Goal: Task Accomplishment & Management: Use online tool/utility

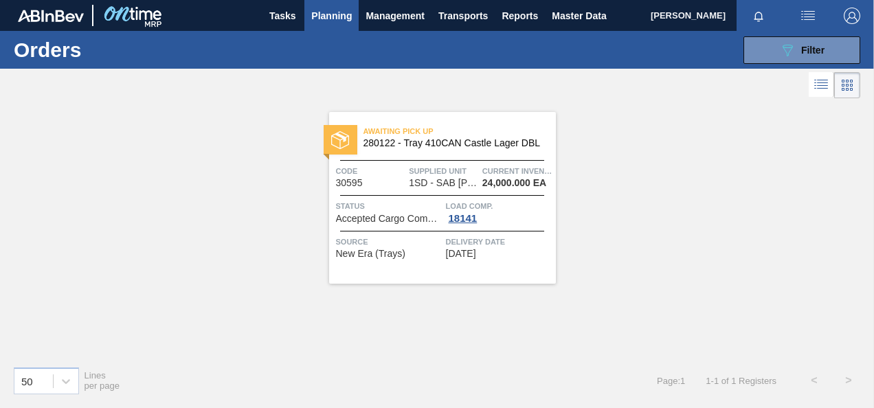
click at [343, 17] on span "Planning" at bounding box center [331, 16] width 41 height 16
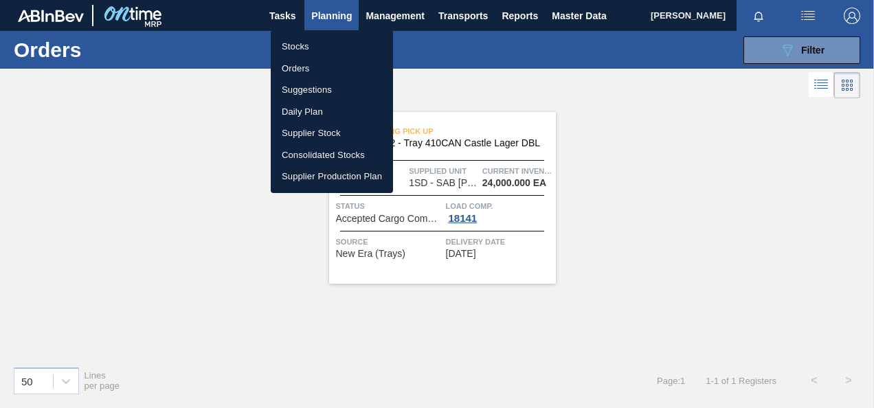
click at [316, 52] on li "Stocks" at bounding box center [332, 47] width 122 height 22
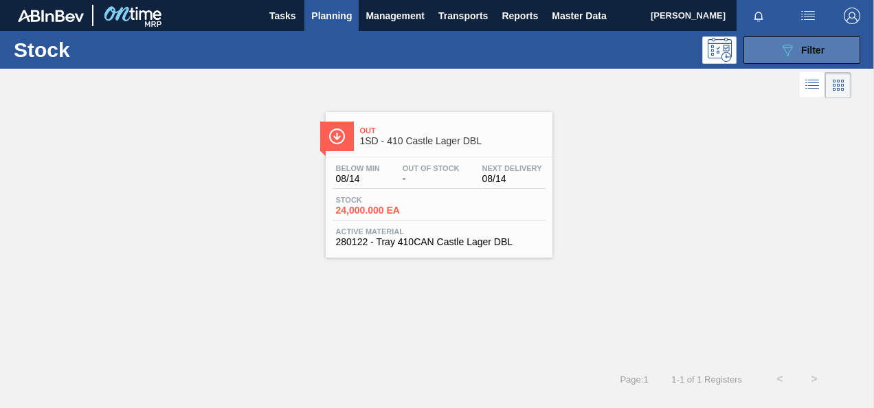
click at [786, 52] on icon "089F7B8B-B2A5-4AFE-B5C0-19BA573D28AC" at bounding box center [787, 50] width 16 height 16
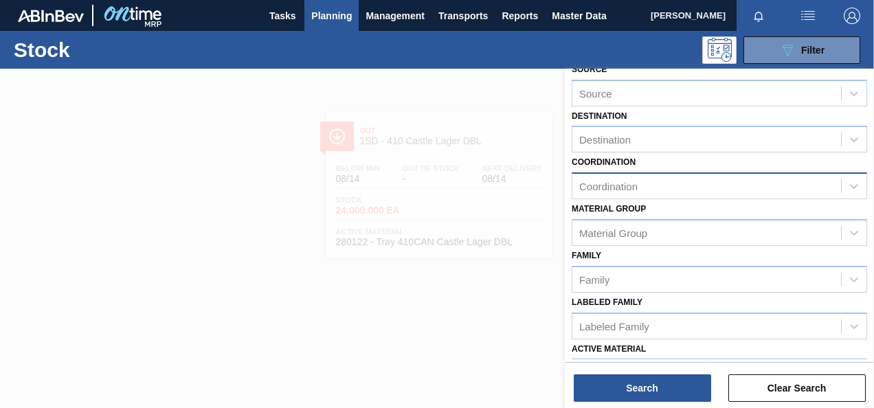
scroll to position [137, 0]
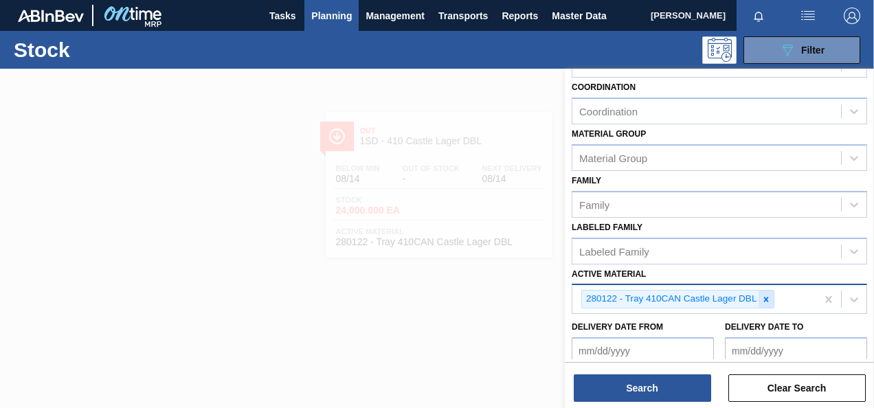
click at [767, 300] on icon at bounding box center [766, 300] width 10 height 10
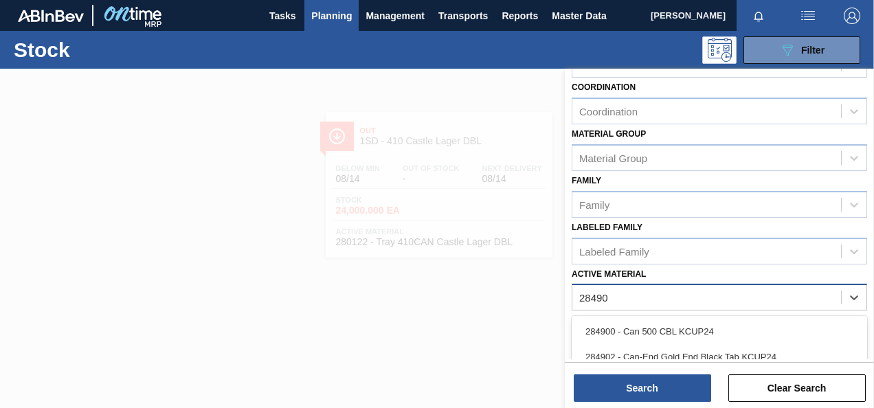
type Material "284909"
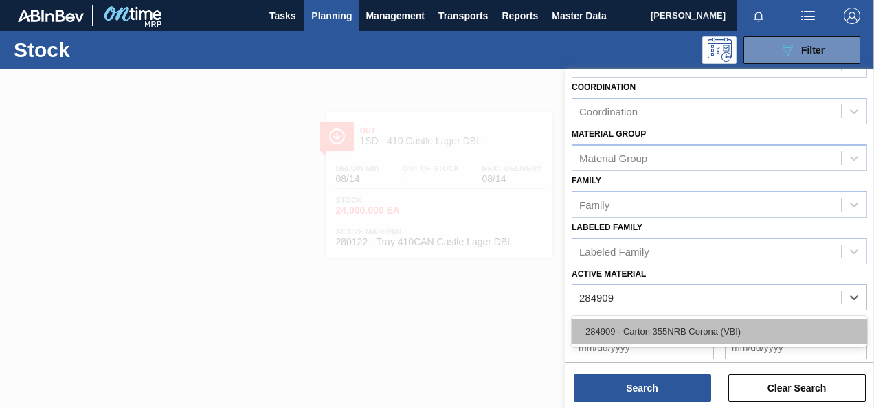
click at [739, 326] on div "284909 - Carton 355NRB Corona (VBI)" at bounding box center [718, 331] width 295 height 25
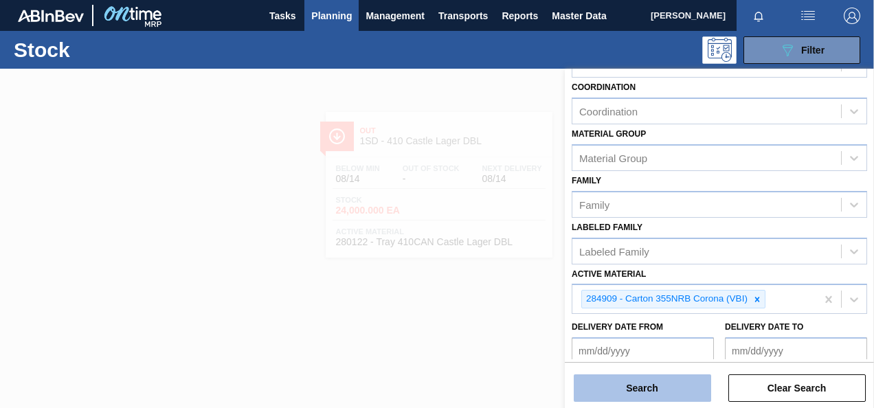
click at [687, 393] on button "Search" at bounding box center [641, 387] width 137 height 27
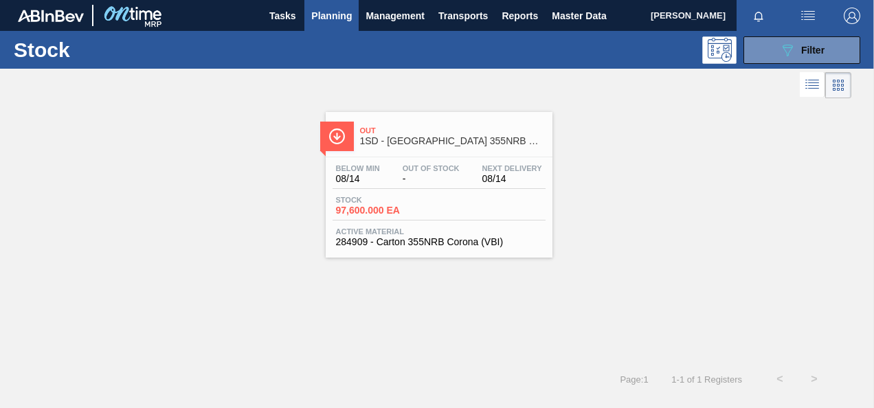
click at [360, 212] on span "97,600.000 EA" at bounding box center [384, 210] width 96 height 10
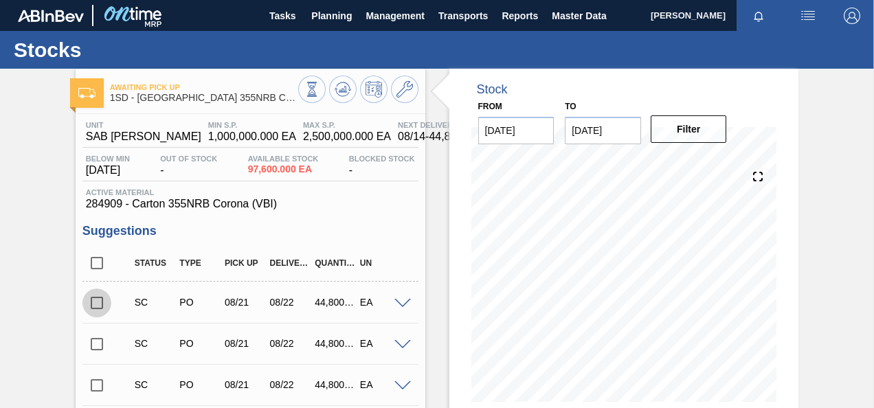
click at [92, 301] on input "checkbox" at bounding box center [96, 302] width 29 height 29
checkbox input "true"
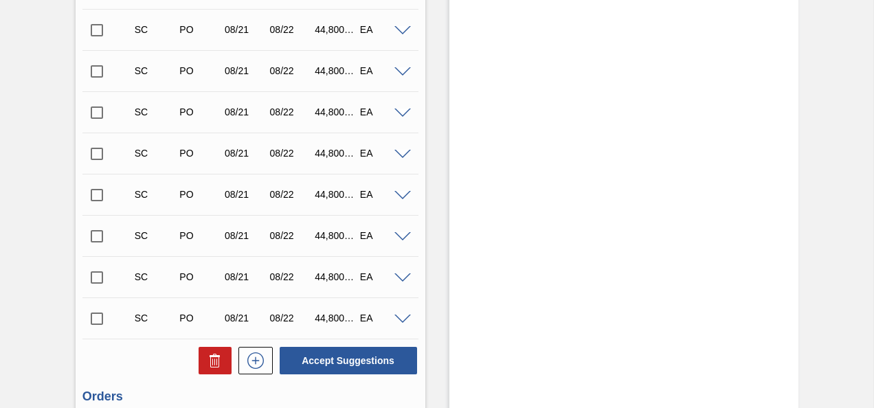
scroll to position [1992, 0]
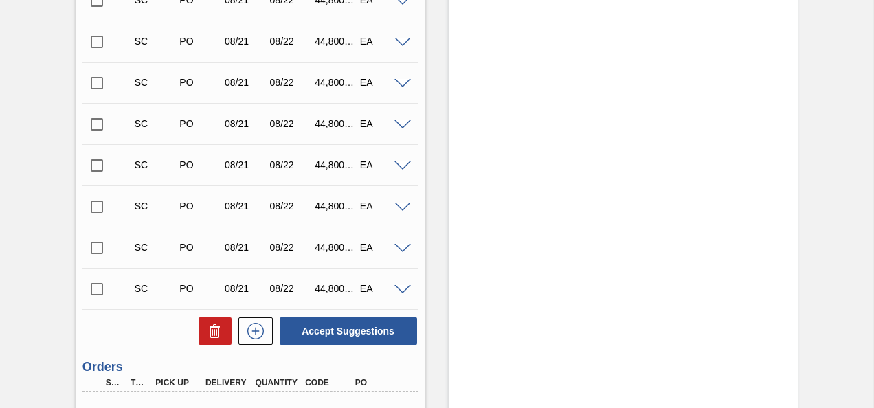
click at [87, 291] on input "checkbox" at bounding box center [96, 289] width 29 height 29
checkbox input "true"
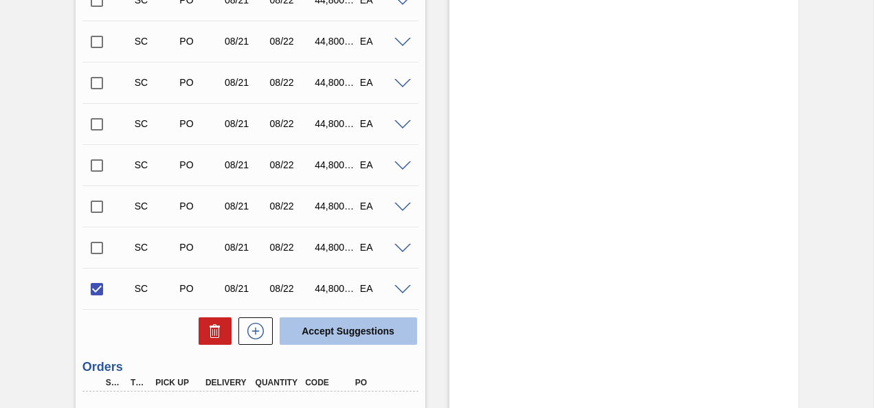
click at [318, 327] on button "Accept Suggestions" at bounding box center [348, 330] width 137 height 27
checkbox input "false"
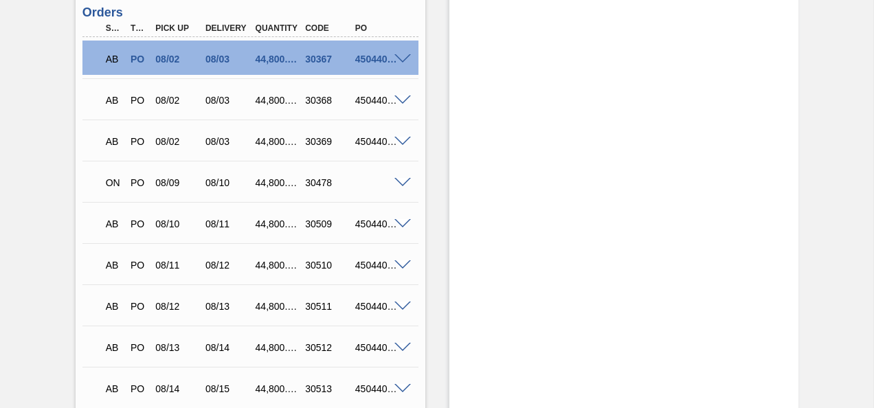
scroll to position [2431, 0]
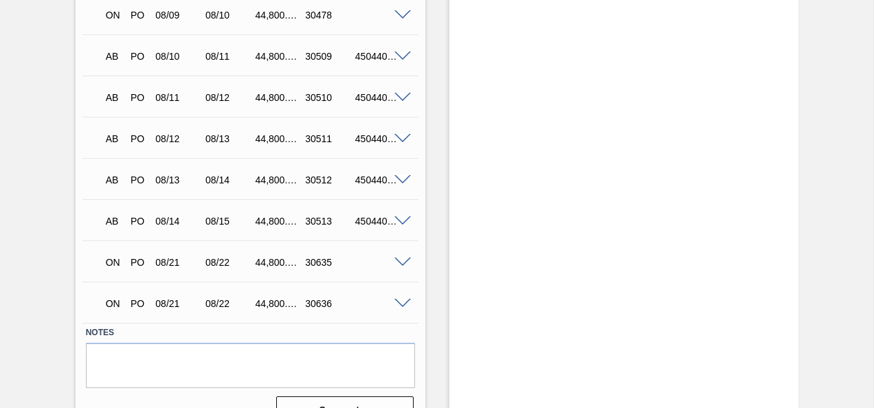
click at [400, 264] on span at bounding box center [402, 263] width 16 height 10
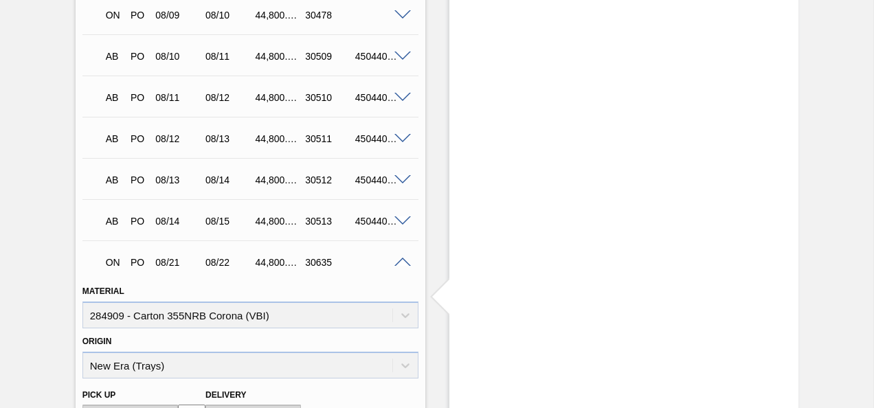
scroll to position [2637, 0]
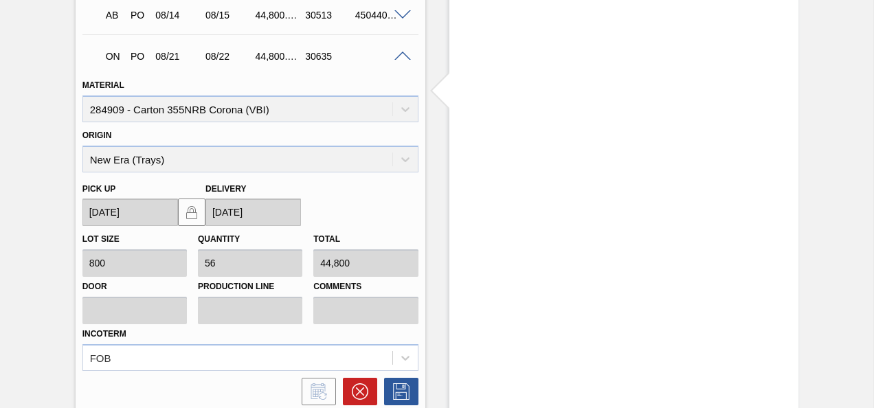
click at [403, 59] on span at bounding box center [402, 57] width 16 height 10
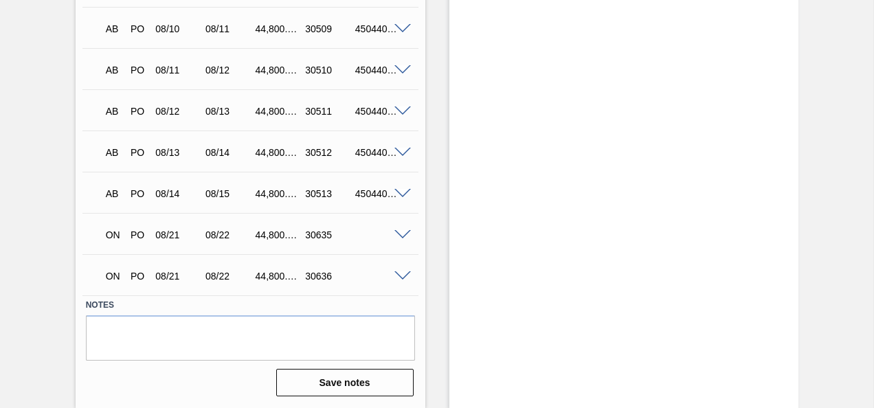
click at [400, 275] on span at bounding box center [402, 276] width 16 height 10
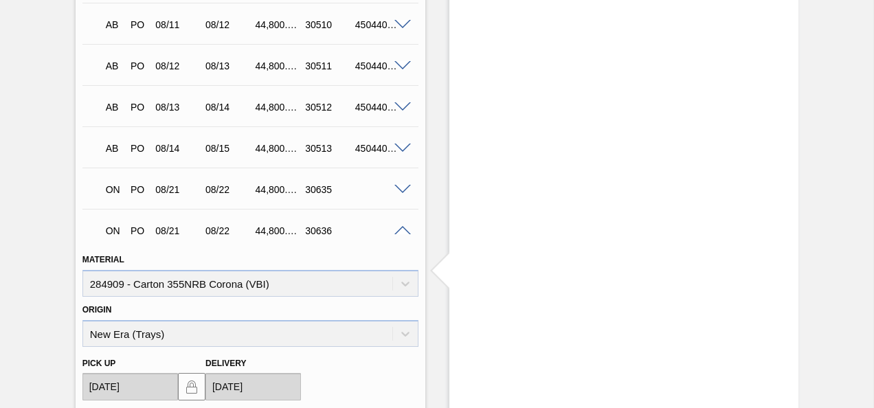
scroll to position [2500, 0]
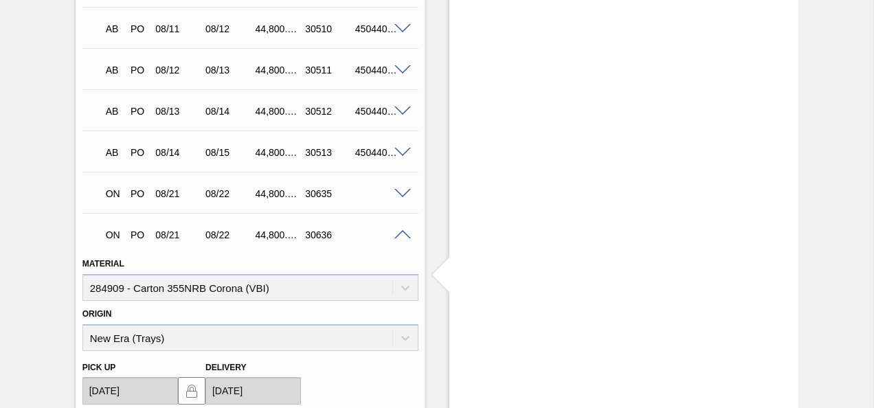
click at [401, 230] on div at bounding box center [404, 234] width 27 height 10
click at [402, 232] on span at bounding box center [402, 235] width 16 height 10
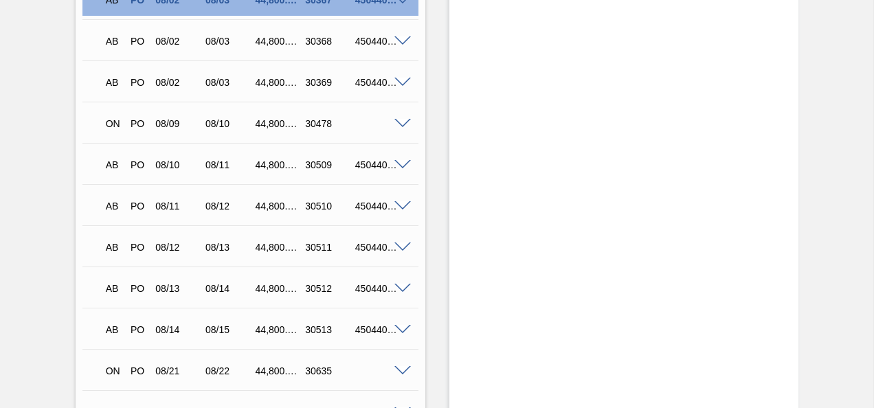
scroll to position [2117, 0]
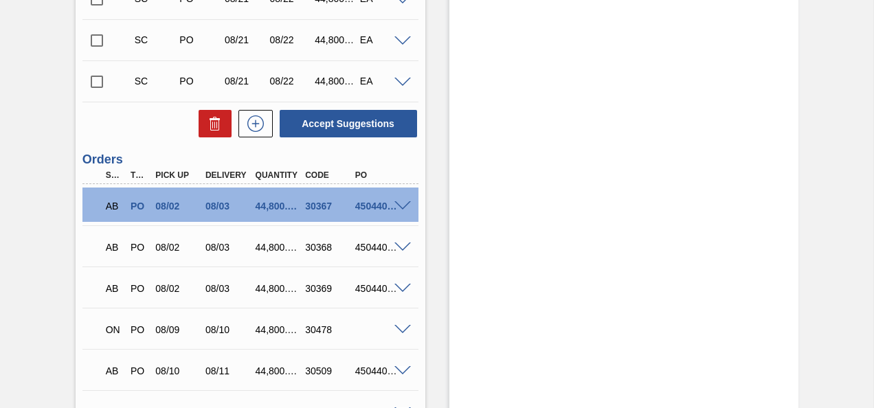
click at [92, 80] on input "checkbox" at bounding box center [96, 81] width 29 height 29
checkbox input "false"
click at [399, 332] on span at bounding box center [402, 330] width 16 height 10
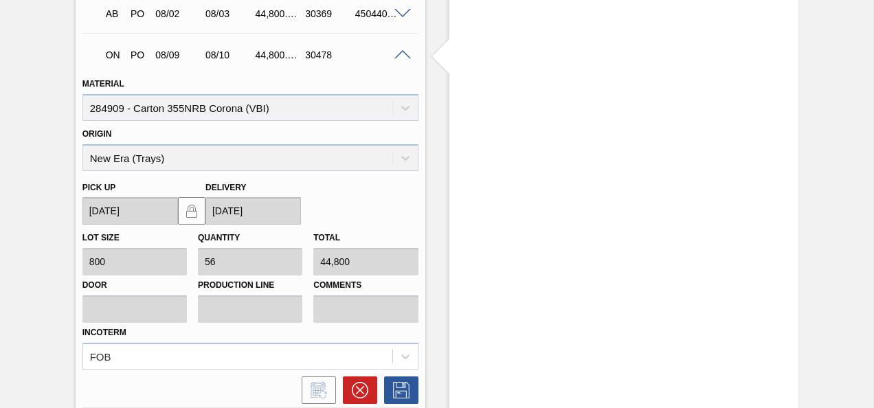
scroll to position [2597, 0]
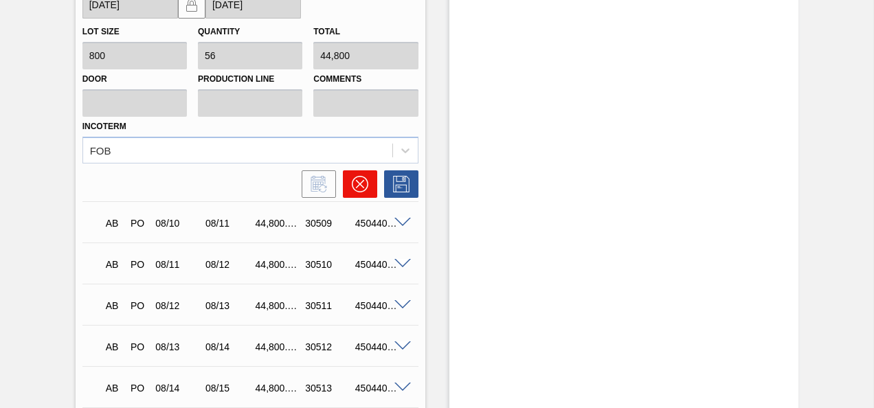
click at [356, 187] on icon at bounding box center [359, 184] width 8 height 8
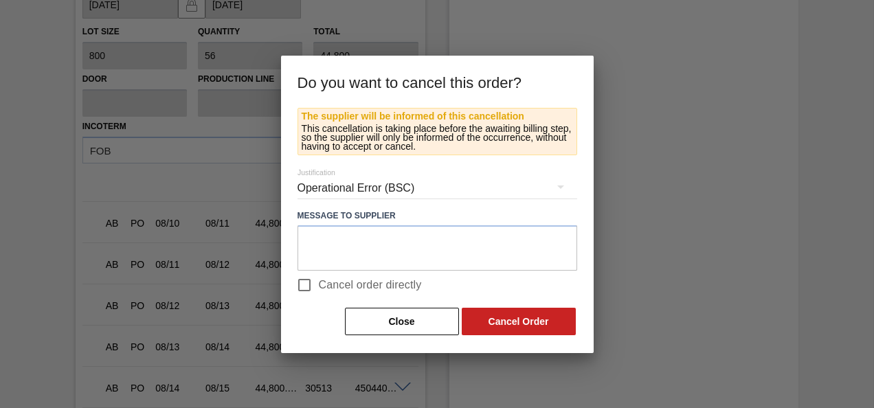
click at [348, 286] on span "Cancel order directly" at bounding box center [370, 285] width 103 height 16
click at [319, 286] on input "Cancel order directly" at bounding box center [304, 285] width 29 height 29
checkbox input "true"
click at [525, 321] on button "Cancel Order" at bounding box center [518, 321] width 114 height 27
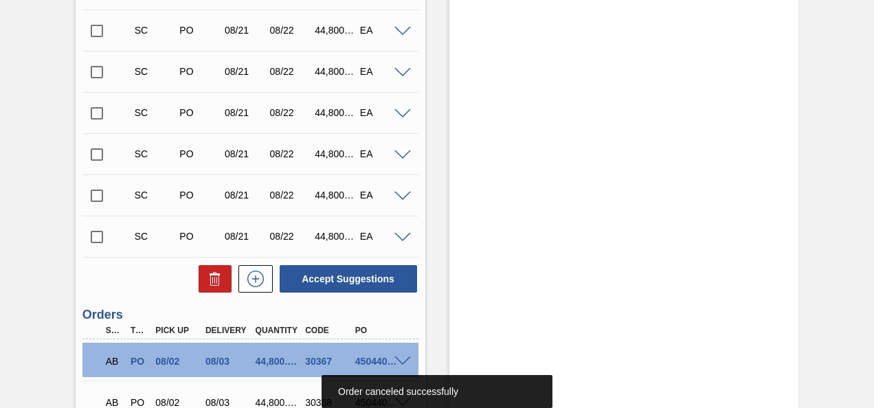
scroll to position [1949, 0]
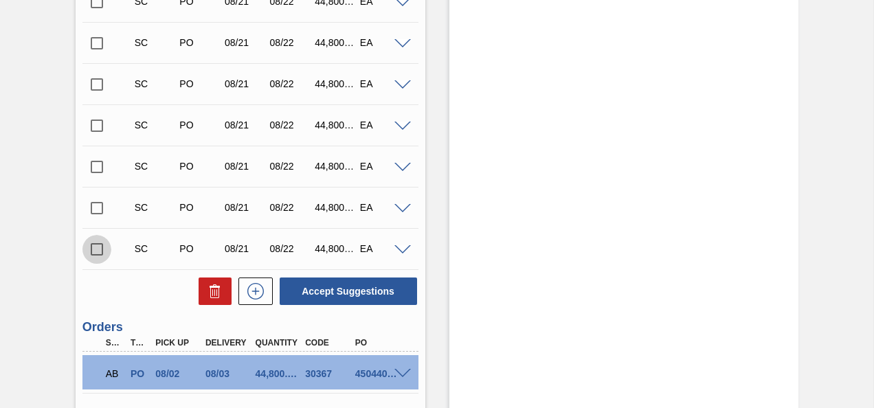
click at [100, 251] on input "checkbox" at bounding box center [96, 249] width 29 height 29
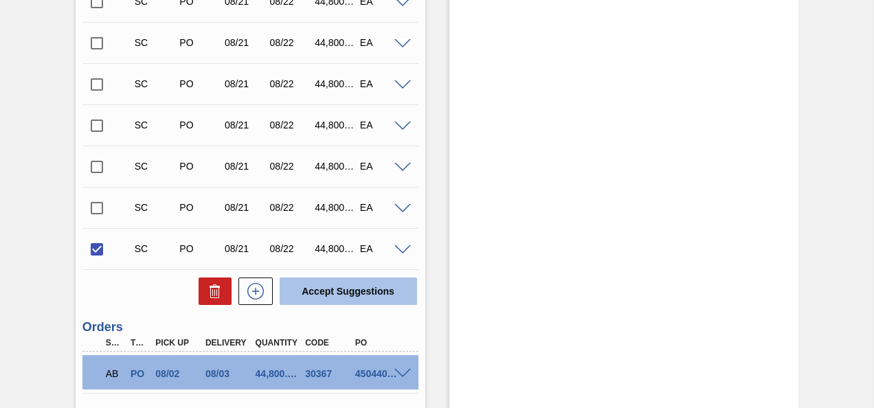
click at [347, 288] on button "Accept Suggestions" at bounding box center [348, 290] width 137 height 27
checkbox input "false"
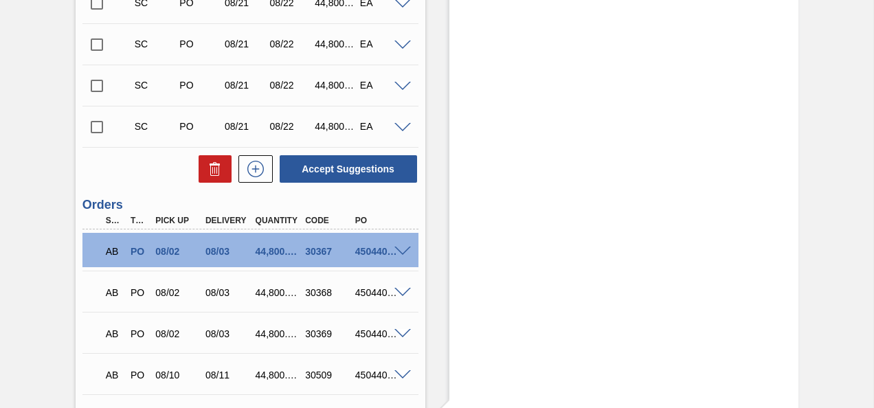
scroll to position [2007, 0]
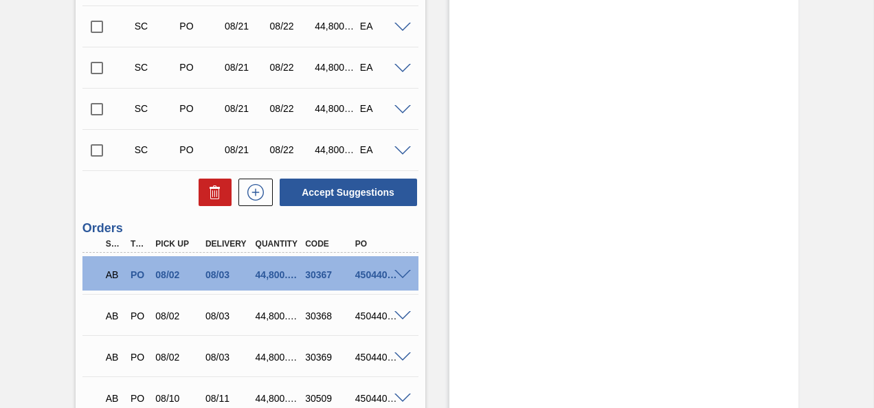
click at [91, 152] on input "checkbox" at bounding box center [96, 150] width 29 height 29
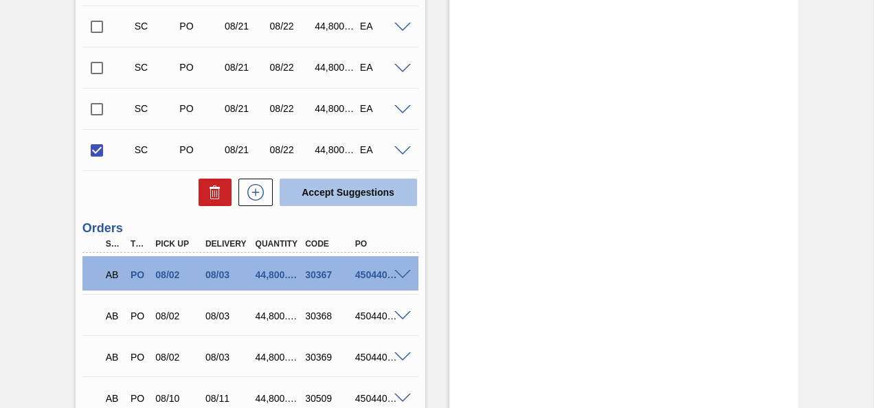
click at [363, 201] on button "Accept Suggestions" at bounding box center [348, 192] width 137 height 27
checkbox input "false"
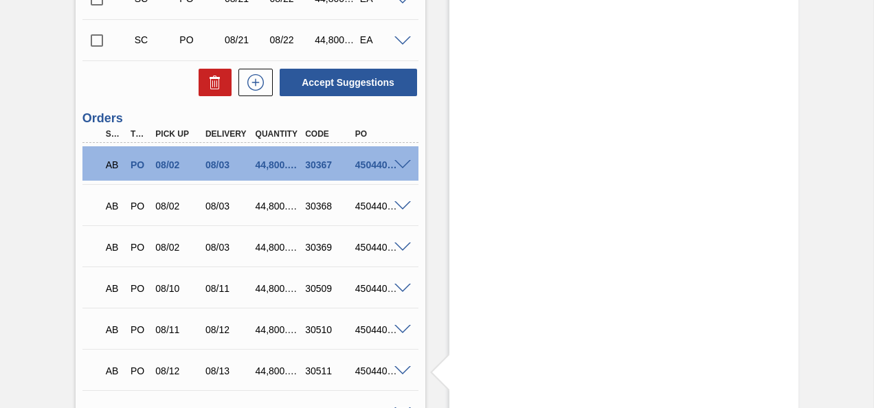
scroll to position [1938, 0]
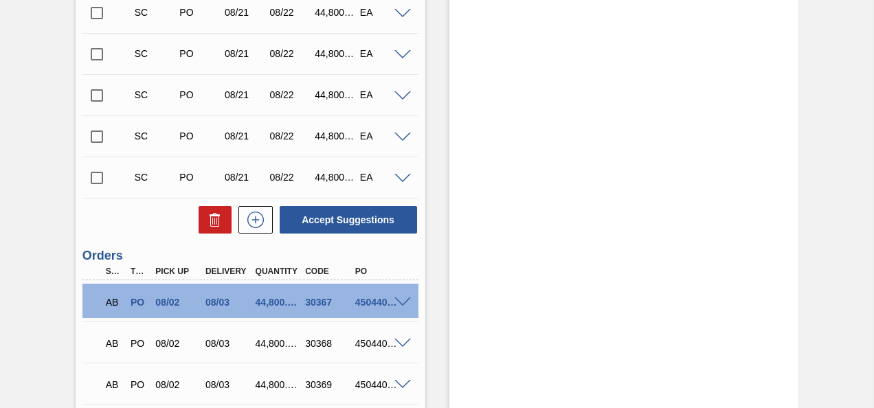
click at [107, 179] on input "checkbox" at bounding box center [96, 177] width 29 height 29
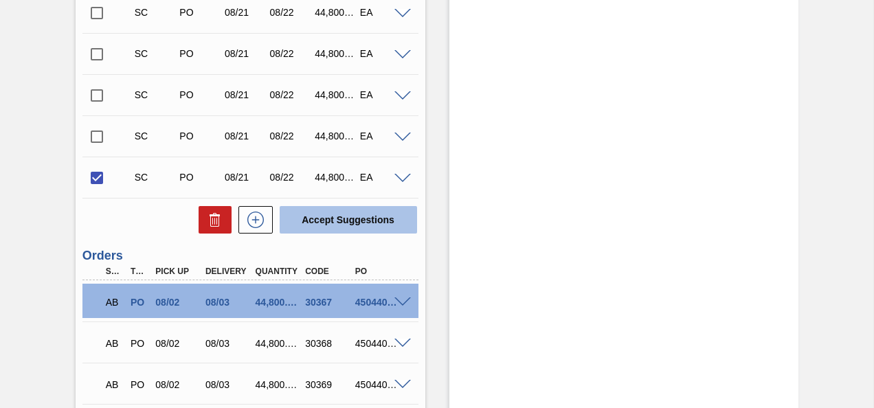
click at [354, 218] on button "Accept Suggestions" at bounding box center [348, 219] width 137 height 27
checkbox input "false"
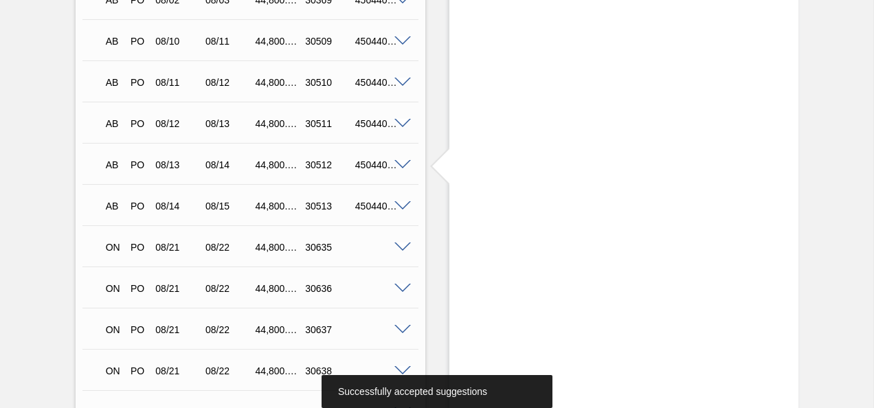
scroll to position [2419, 0]
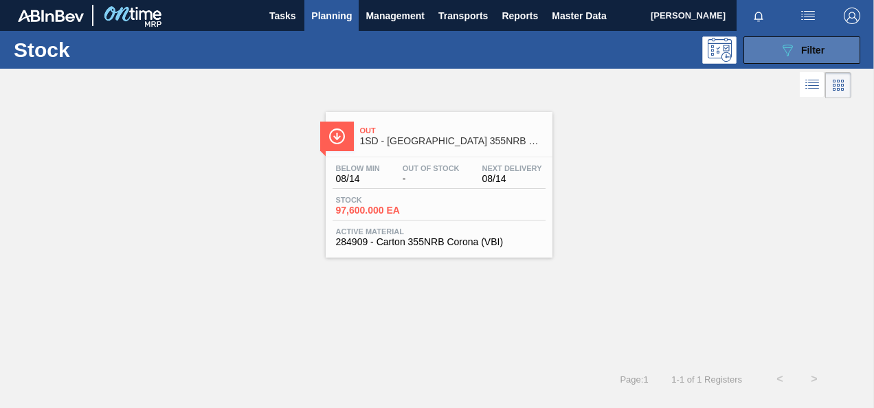
click at [844, 45] on button "089F7B8B-B2A5-4AFE-B5C0-19BA573D28AC Filter" at bounding box center [801, 49] width 117 height 27
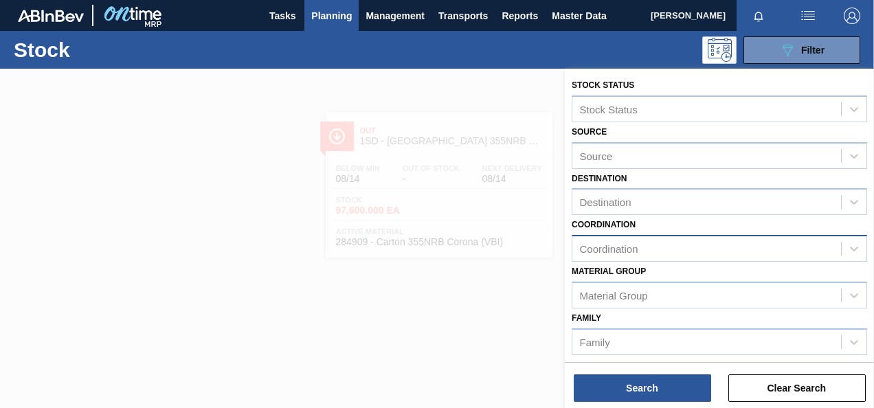
scroll to position [206, 0]
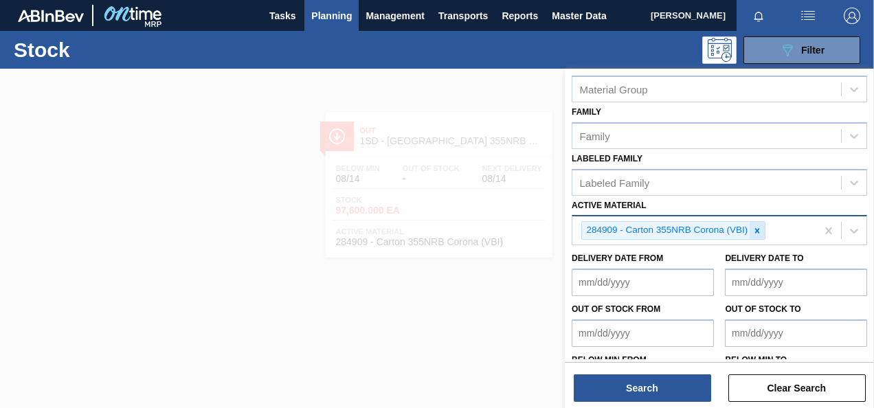
click at [752, 229] on icon at bounding box center [757, 231] width 10 height 10
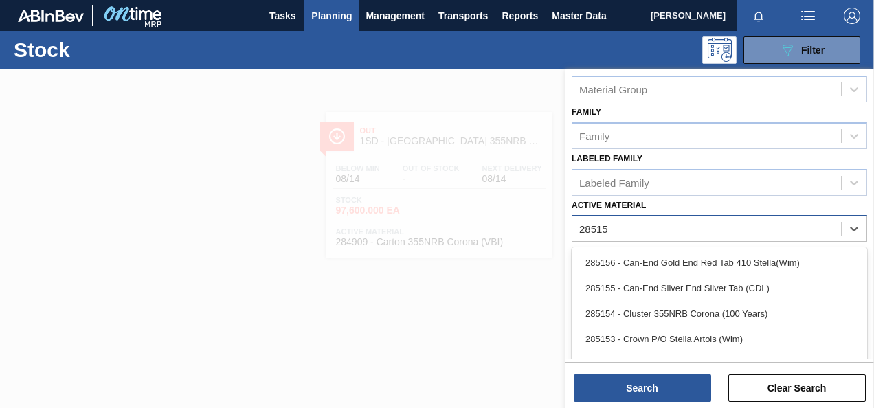
type Material "285154"
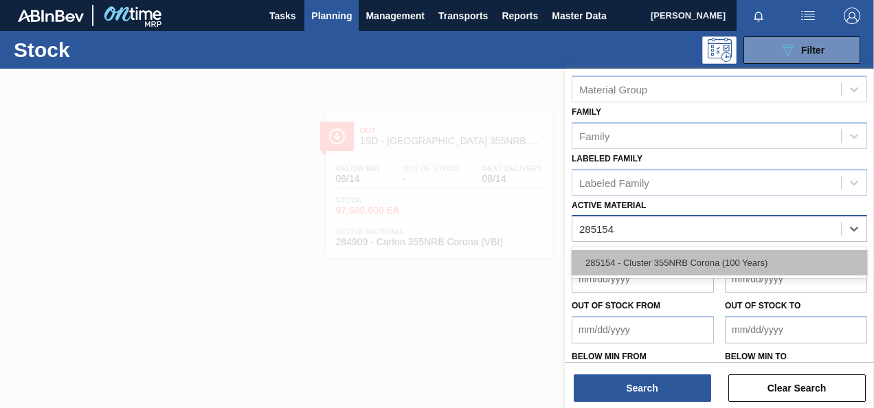
click at [703, 262] on div "285154 - Cluster 355NRB Corona (100 Years)" at bounding box center [718, 262] width 295 height 25
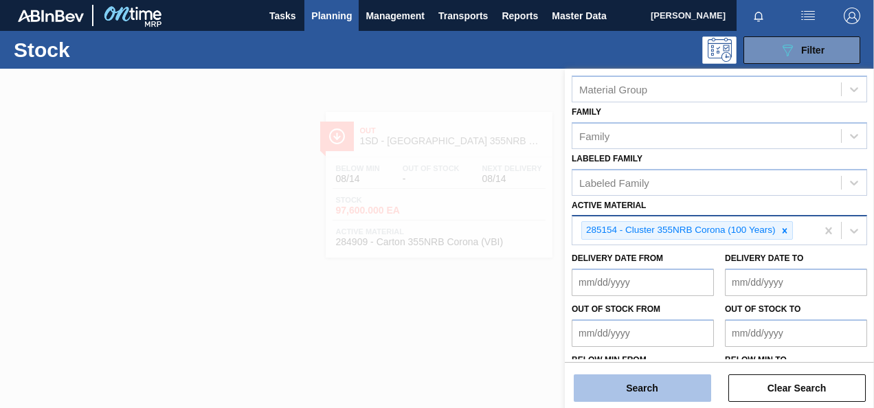
click at [673, 376] on button "Search" at bounding box center [641, 387] width 137 height 27
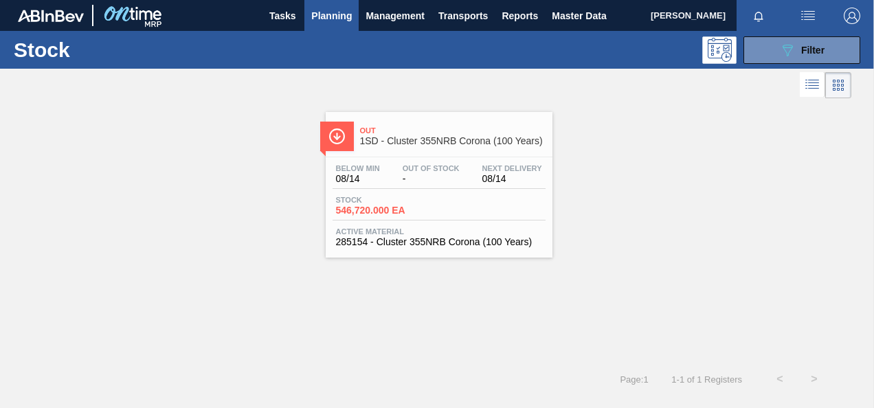
click at [390, 210] on span "546,720.000 EA" at bounding box center [384, 210] width 96 height 10
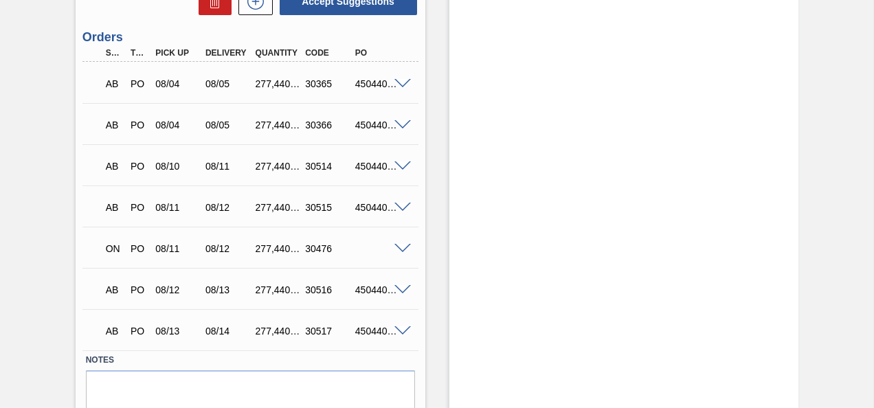
scroll to position [606, 0]
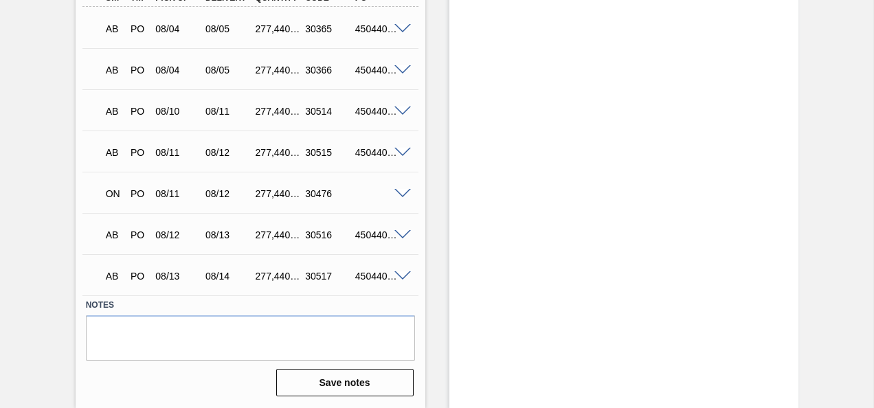
click at [402, 192] on span at bounding box center [402, 194] width 16 height 10
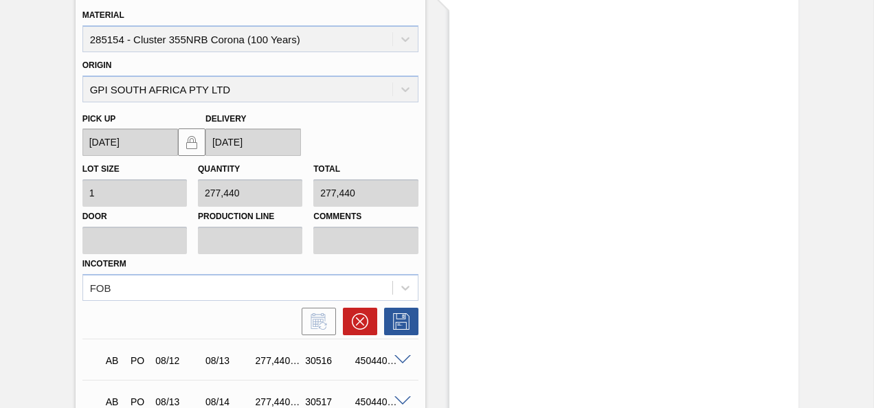
scroll to position [880, 0]
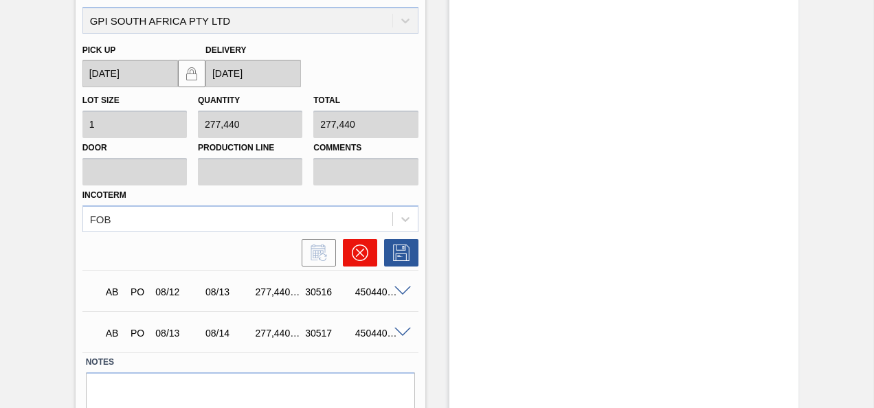
click at [358, 253] on icon at bounding box center [359, 253] width 8 height 8
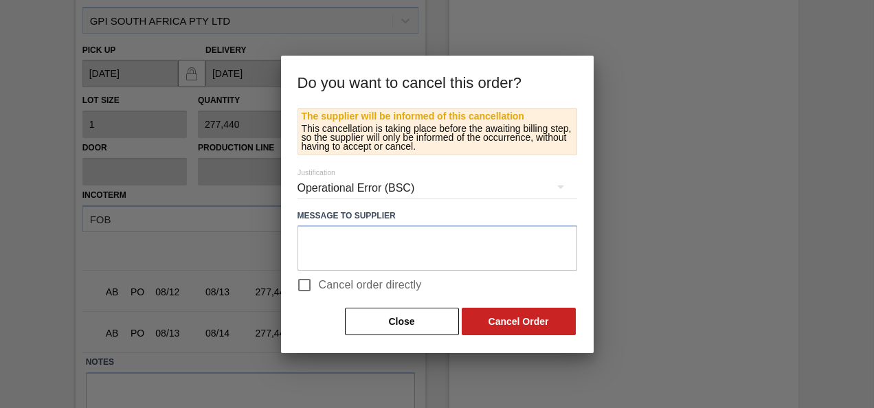
click at [320, 288] on span "Cancel order directly" at bounding box center [370, 285] width 103 height 16
click at [319, 288] on input "Cancel order directly" at bounding box center [304, 285] width 29 height 29
checkbox input "true"
click at [505, 318] on button "Cancel Order" at bounding box center [518, 321] width 114 height 27
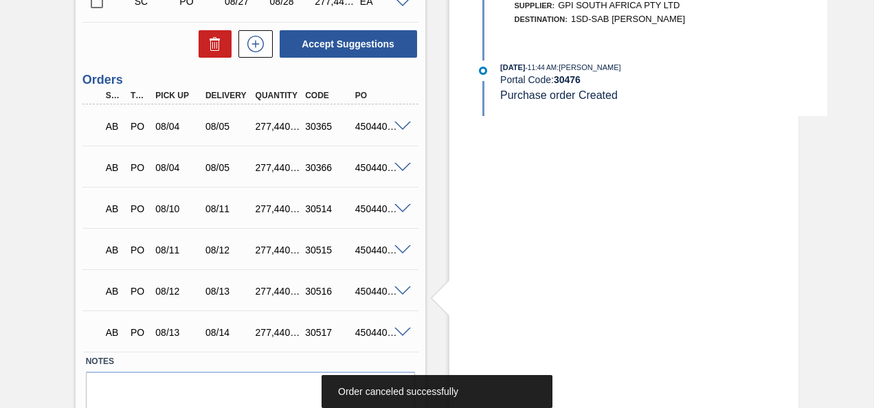
scroll to position [301, 0]
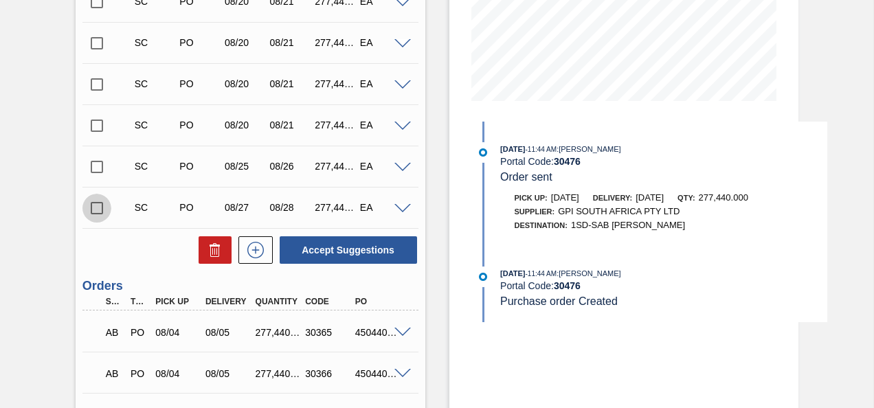
click at [96, 209] on input "checkbox" at bounding box center [96, 208] width 29 height 29
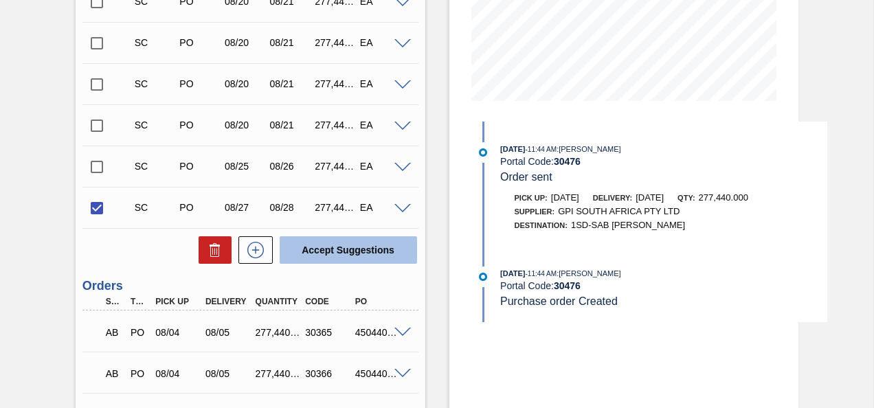
click at [358, 260] on button "Accept Suggestions" at bounding box center [348, 249] width 137 height 27
checkbox input "false"
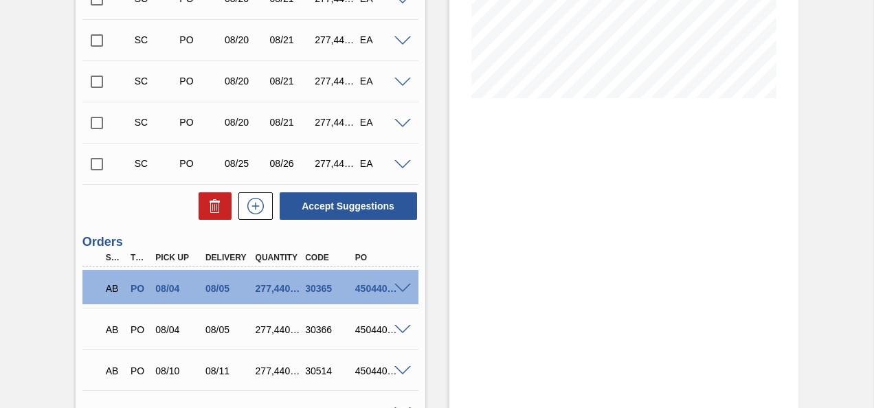
scroll to position [221, 0]
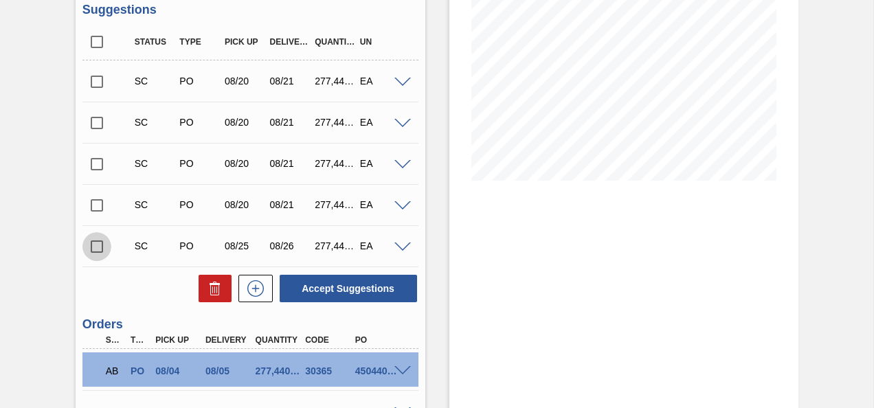
click at [105, 250] on input "checkbox" at bounding box center [96, 246] width 29 height 29
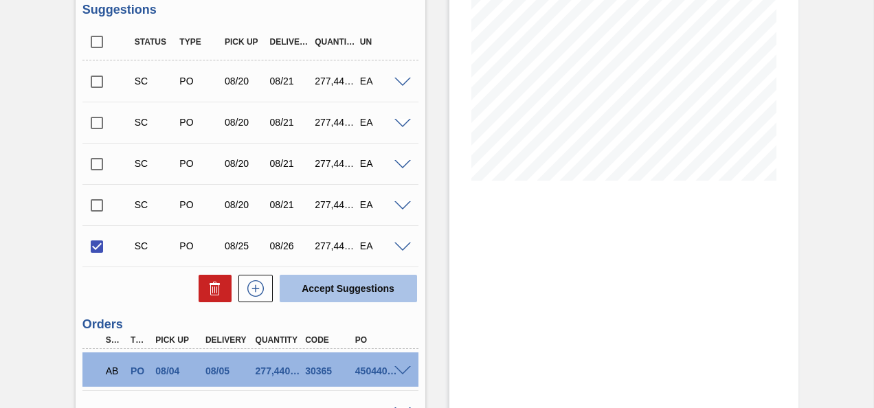
click at [371, 288] on button "Accept Suggestions" at bounding box center [348, 288] width 137 height 27
checkbox input "false"
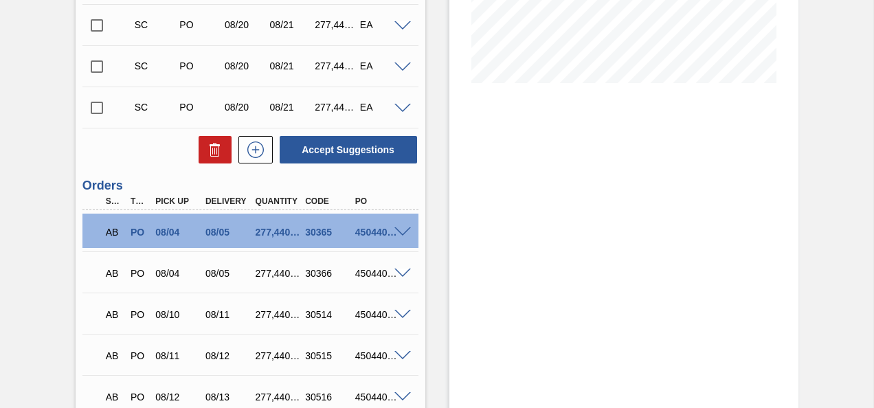
scroll to position [290, 0]
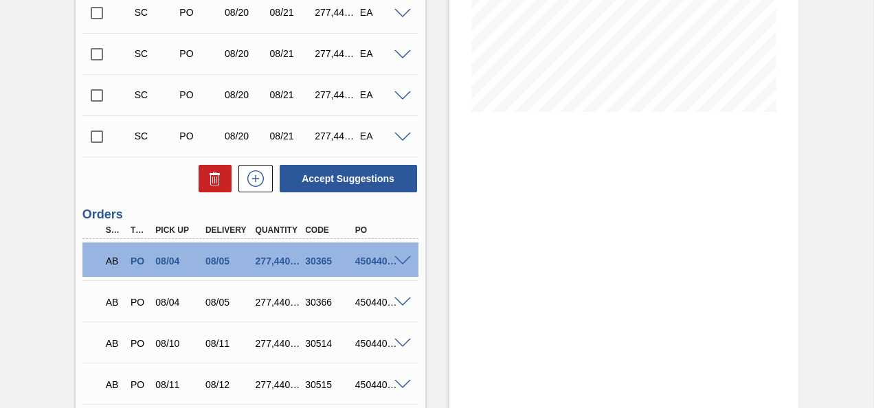
click at [102, 143] on input "checkbox" at bounding box center [96, 136] width 29 height 29
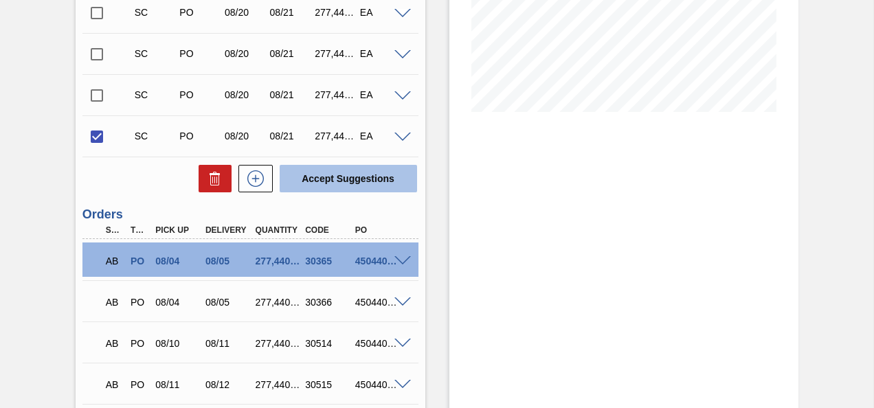
click at [349, 174] on button "Accept Suggestions" at bounding box center [348, 178] width 137 height 27
checkbox input "false"
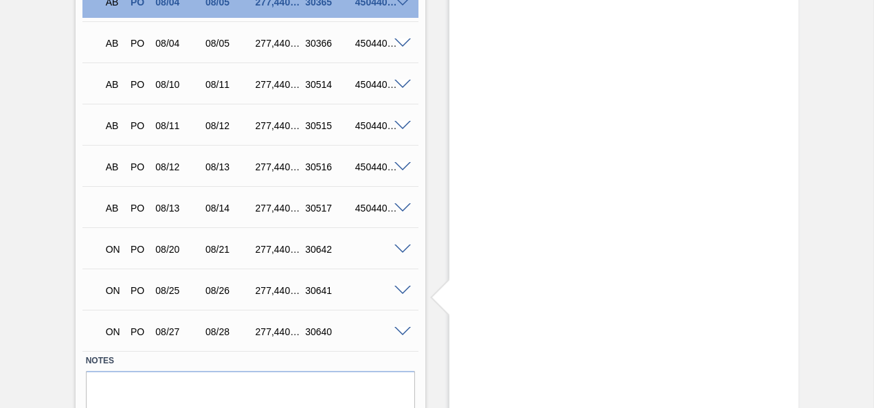
scroll to position [565, 0]
